Goal: Transaction & Acquisition: Purchase product/service

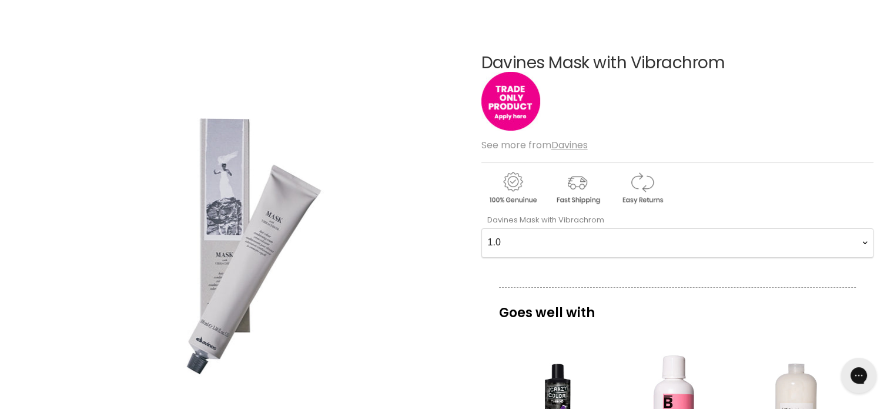
click at [866, 240] on Vibrachrom-0-0 "1.0 2.0 2.11 2.21 3.0 33.0 3.51 3.56 4 4.0 44.0 4.06 4.1 4.14 4.18 4.22 4.35 4.…" at bounding box center [677, 242] width 392 height 29
click at [390, 80] on div "Click or scroll to zoom Tap or pinch to zoom" at bounding box center [240, 244] width 439 height 439
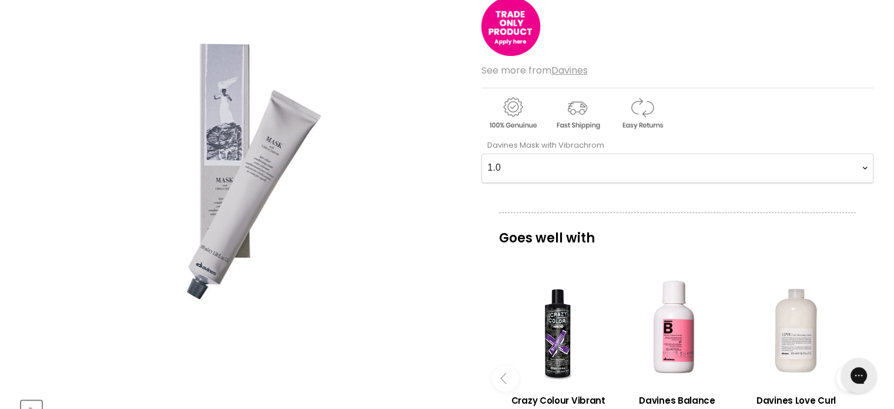
scroll to position [176, 0]
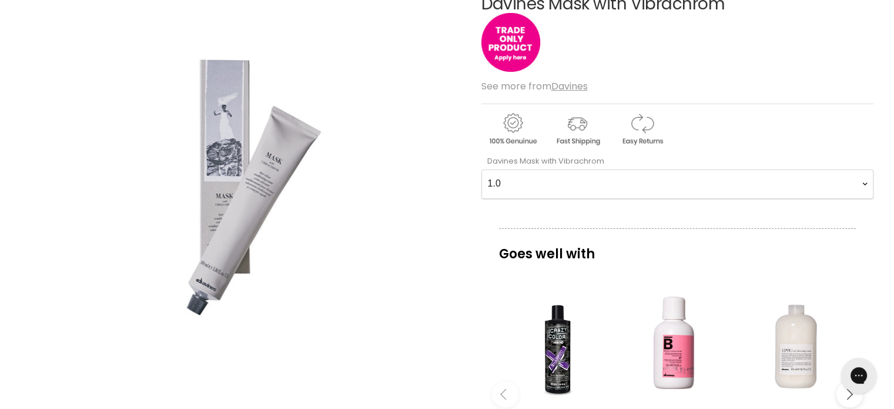
click at [862, 181] on Vibrachrom-0-0 "1.0 2.0 2.11 2.21 3.0 33.0 3.51 3.56 4 4.0 44.0 4.06 4.1 4.14 4.18 4.22 4.35 4.…" at bounding box center [677, 183] width 392 height 29
select Vibrachrom-0-0 "88.0"
click at [481, 169] on Vibrachrom-0-0 "1.0 2.0 2.11 2.21 3.0 33.0 3.51 3.56 4 4.0 44.0 4.06 4.1 4.14 4.18 4.22 4.35 4.…" at bounding box center [677, 183] width 392 height 29
click at [866, 180] on Vibrachrom-0-0 "1.0 2.0 2.11 2.21 3.0 33.0 3.51 3.56 4 4.0 44.0 4.06 4.1 4.14 4.18 4.22 4.35 4.…" at bounding box center [677, 183] width 392 height 29
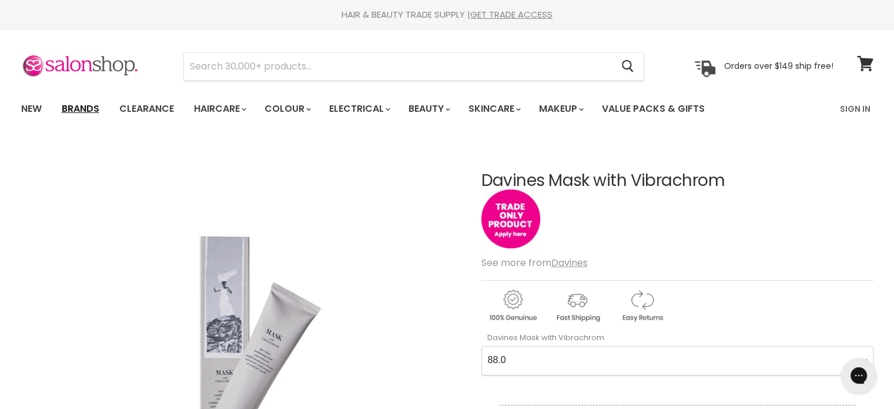
click at [81, 108] on link "Brands" at bounding box center [80, 108] width 55 height 25
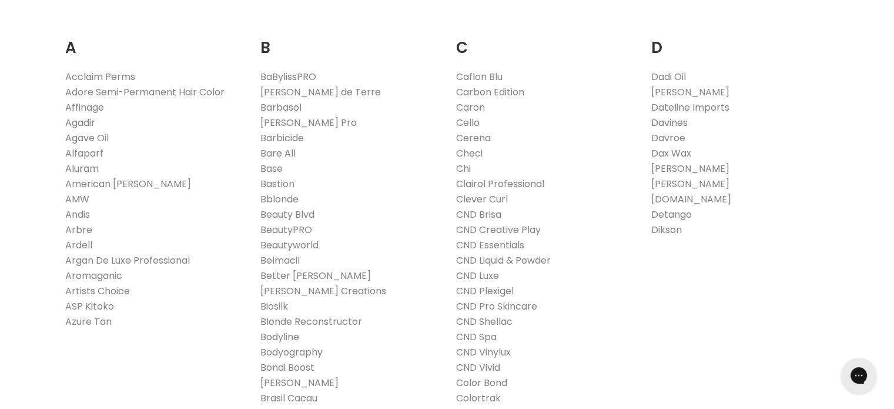
click at [657, 124] on link "Davines" at bounding box center [669, 123] width 36 height 14
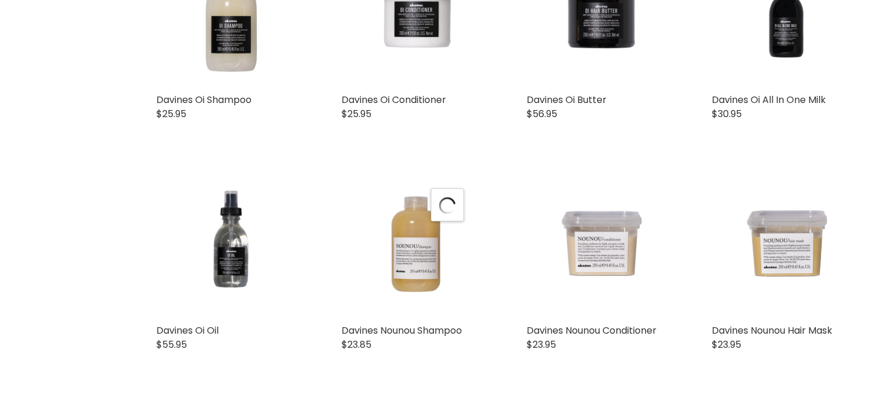
select select "manual"
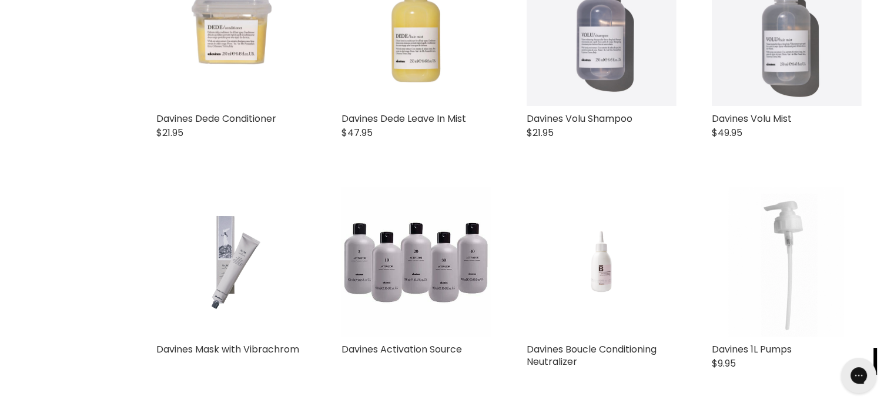
scroll to position [2067, 0]
